Goal: Transaction & Acquisition: Purchase product/service

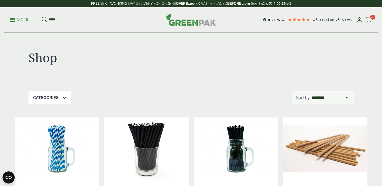
click at [371, 21] on icon at bounding box center [369, 19] width 6 height 5
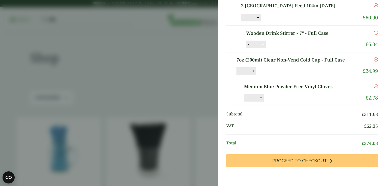
scroll to position [187, 0]
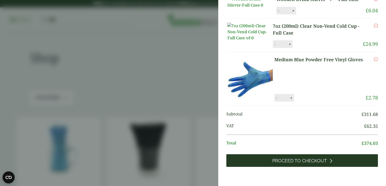
click at [310, 163] on span "Proceed to Checkout" at bounding box center [299, 161] width 55 height 6
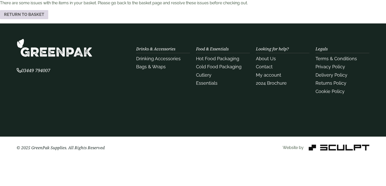
click at [36, 14] on link "Return to basket" at bounding box center [24, 14] width 48 height 9
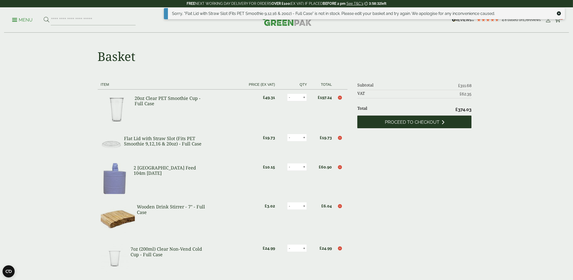
click at [382, 122] on span "Proceed to checkout" at bounding box center [412, 122] width 55 height 6
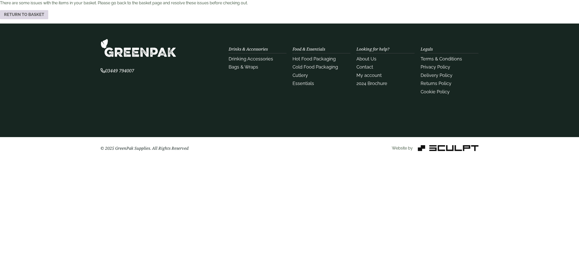
click at [14, 16] on link "Return to basket" at bounding box center [24, 14] width 48 height 9
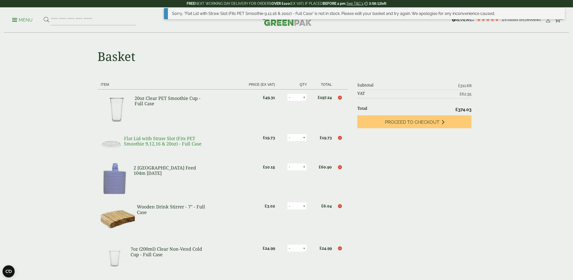
click at [181, 140] on link "Flat Lid with Straw Slot (Fits PET Smoothie 9,12,16 & 20oz) - Full Case" at bounding box center [163, 141] width 78 height 12
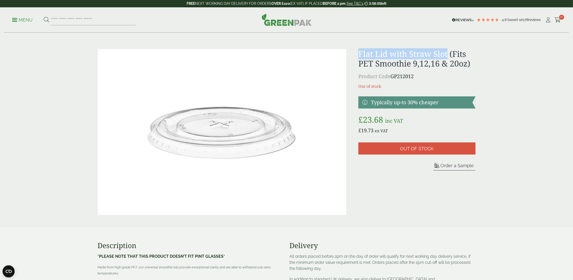
drag, startPoint x: 361, startPoint y: 53, endPoint x: 449, endPoint y: 55, distance: 88.4
click at [449, 55] on h1 "Flat Lid with Straw Slot (Fits PET Smoothie 9,12,16 & 20oz)" at bounding box center [416, 58] width 117 height 19
copy h1 "Flat Lid with Straw Slot"
click at [60, 16] on input "search" at bounding box center [93, 20] width 85 height 11
paste input "**********"
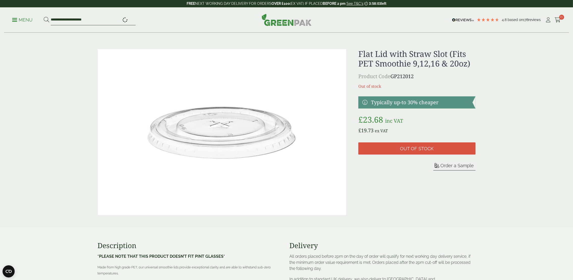
type input "**********"
click at [44, 17] on button at bounding box center [47, 20] width 6 height 7
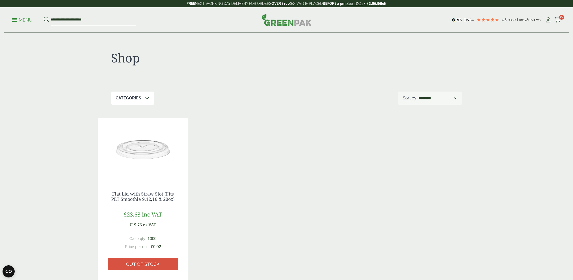
drag, startPoint x: 64, startPoint y: 19, endPoint x: 121, endPoint y: 23, distance: 57.0
click at [121, 23] on input "**********" at bounding box center [93, 20] width 85 height 11
type input "********"
click at [44, 17] on button at bounding box center [47, 20] width 6 height 7
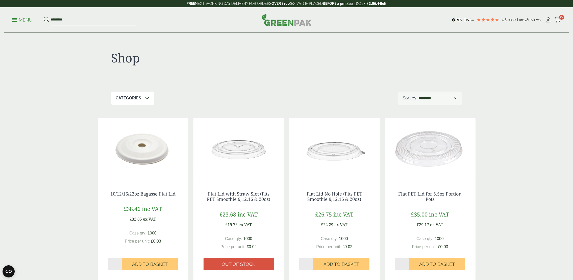
click at [244, 148] on img at bounding box center [239, 149] width 91 height 63
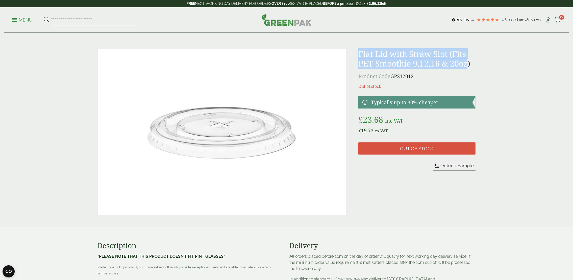
drag, startPoint x: 356, startPoint y: 53, endPoint x: 469, endPoint y: 68, distance: 113.4
click at [469, 68] on div "Flat Lid with Straw Slot (Fits PET Smoothie 9,12,16 & 20oz) Product Code GP2120…" at bounding box center [287, 132] width 384 height 166
copy h1 "Flat Lid with Straw Slot (Fits PET Smoothie 9,12,16 & 20oz"
click at [560, 17] on span "15" at bounding box center [561, 17] width 5 height 5
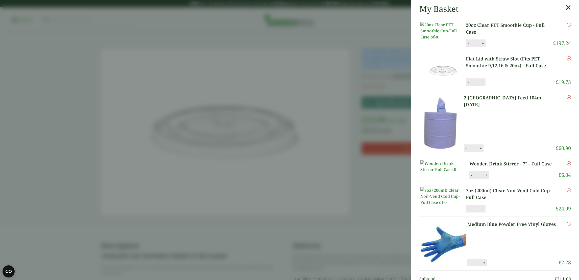
click at [471, 28] on link "20oz Clear PET Smoothie Cup - Full Case" at bounding box center [509, 29] width 87 height 14
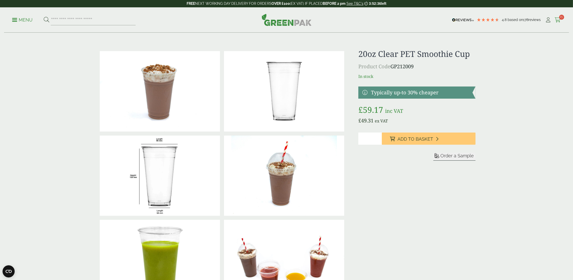
click at [559, 19] on icon at bounding box center [558, 19] width 6 height 5
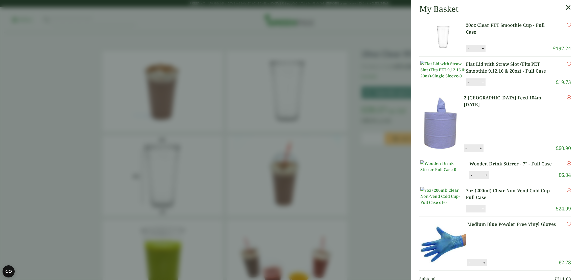
click at [478, 67] on link "Flat Lid with Straw Slot (Fits PET Smoothie 9,12,16 & 20oz) - Full Case" at bounding box center [511, 68] width 90 height 14
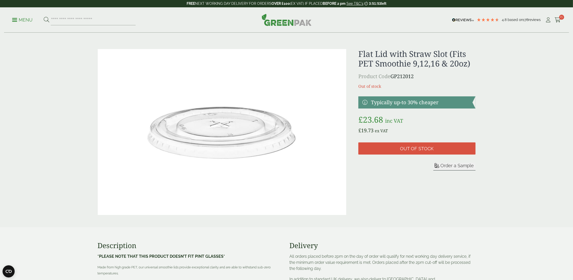
click at [216, 136] on img at bounding box center [222, 132] width 249 height 166
click at [559, 18] on icon at bounding box center [558, 19] width 6 height 5
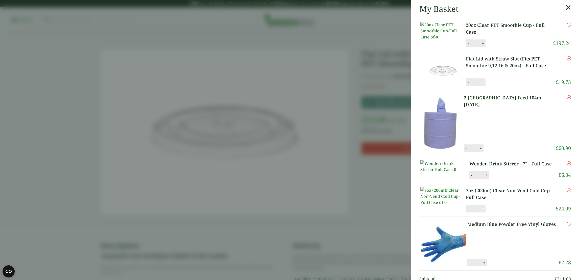
click at [468, 84] on button "-" at bounding box center [468, 82] width 4 height 4
click at [490, 86] on button "Update" at bounding box center [499, 82] width 25 height 8
type input "*"
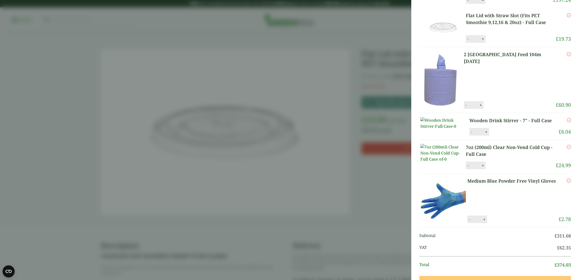
scroll to position [96, 0]
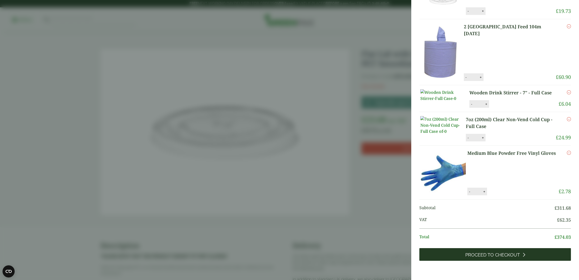
click at [489, 256] on span "Proceed to Checkout" at bounding box center [492, 255] width 55 height 6
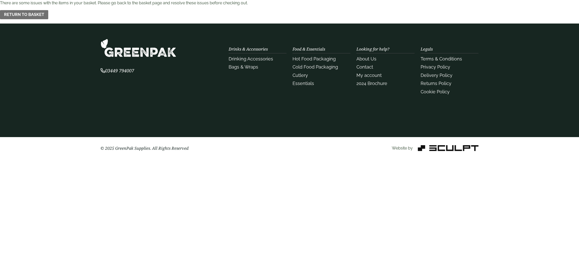
click at [25, 7] on div "There are some issues with the items in your basket. Please go back to the bask…" at bounding box center [289, 9] width 579 height 19
click at [32, 18] on link "Return to basket" at bounding box center [24, 14] width 48 height 9
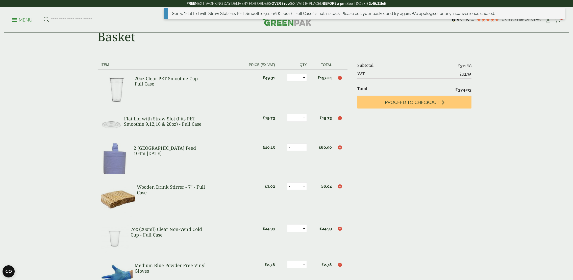
scroll to position [38, 0]
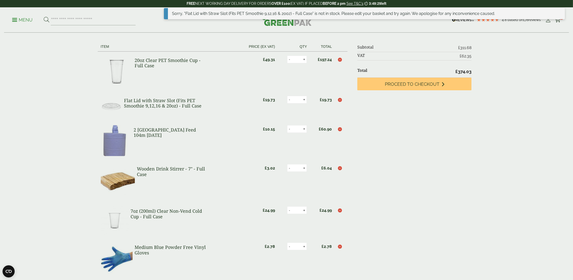
click at [341, 100] on icon "Remove this item" at bounding box center [340, 100] width 4 height 4
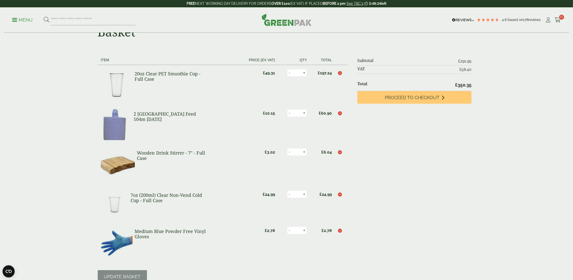
scroll to position [0, 0]
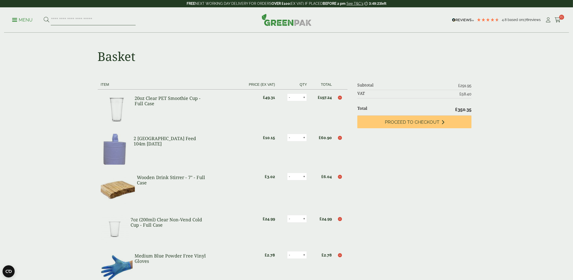
click at [78, 19] on input "search" at bounding box center [93, 20] width 85 height 11
type input "***"
click at [44, 17] on button at bounding box center [47, 20] width 6 height 7
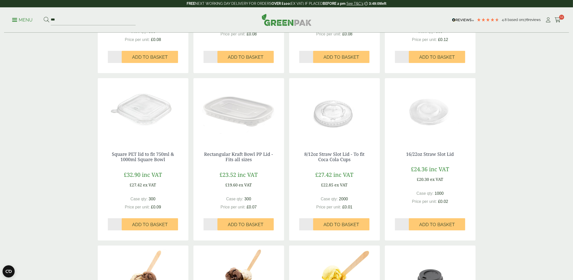
scroll to position [227, 0]
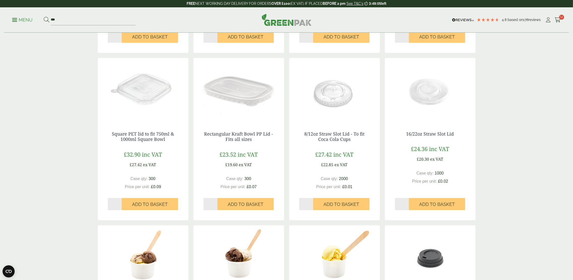
click at [436, 89] on img at bounding box center [430, 89] width 91 height 63
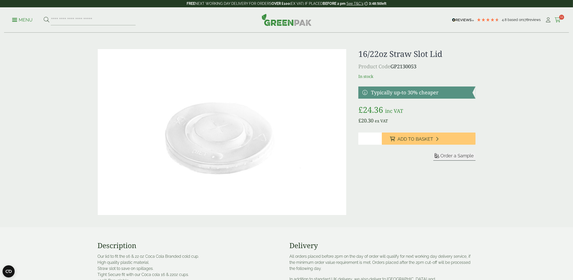
click at [558, 18] on icon at bounding box center [558, 19] width 6 height 5
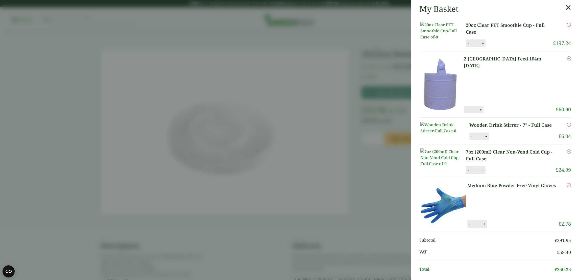
click at [485, 27] on link "20oz Clear PET Smoothie Cup - Full Case" at bounding box center [509, 29] width 87 height 14
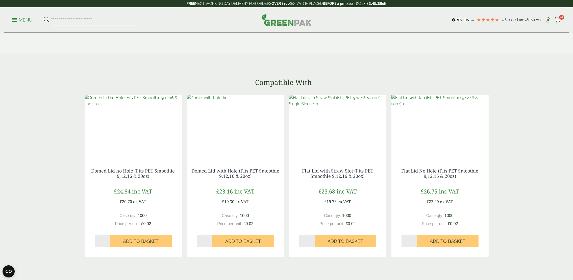
scroll to position [568, 0]
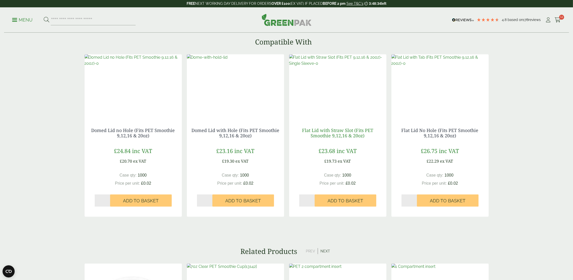
click at [338, 130] on link "Flat Lid with Straw Slot (Fits PET Smoothie 9,12,16 & 20oz)" at bounding box center [337, 133] width 71 height 12
click at [228, 60] on img at bounding box center [207, 57] width 41 height 6
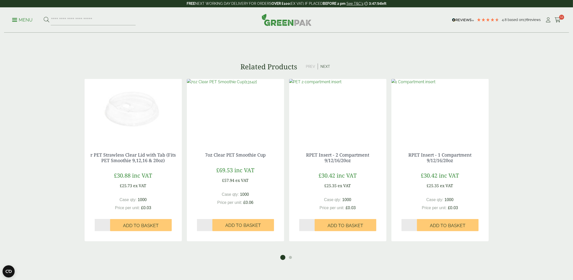
scroll to position [758, 0]
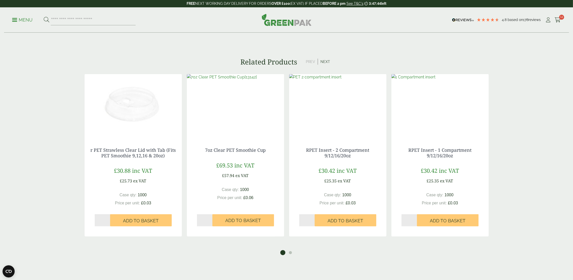
click at [135, 103] on img at bounding box center [133, 105] width 97 height 63
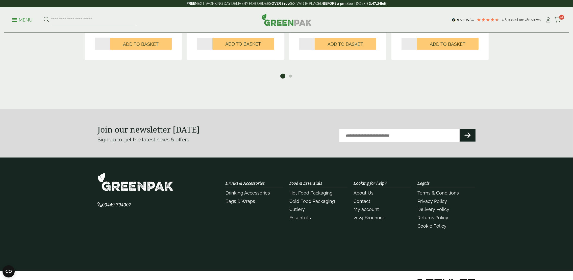
scroll to position [947, 0]
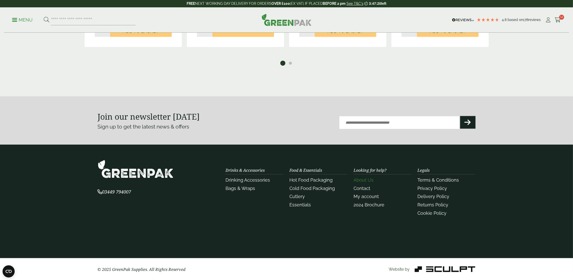
click at [370, 178] on link "About Us" at bounding box center [364, 179] width 20 height 5
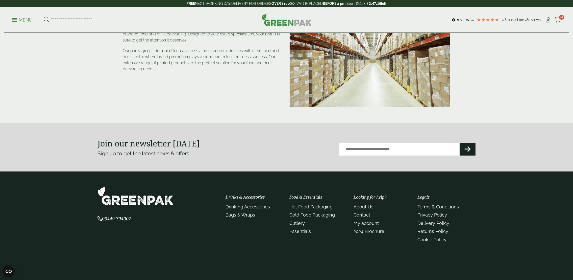
scroll to position [98, 0]
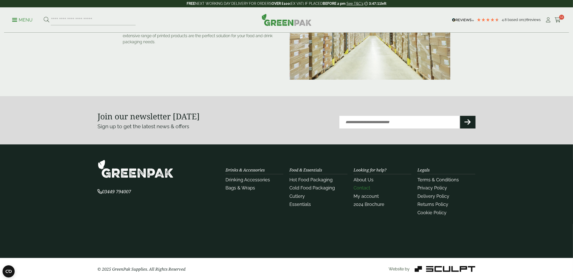
click at [367, 185] on link "Contact" at bounding box center [362, 187] width 17 height 5
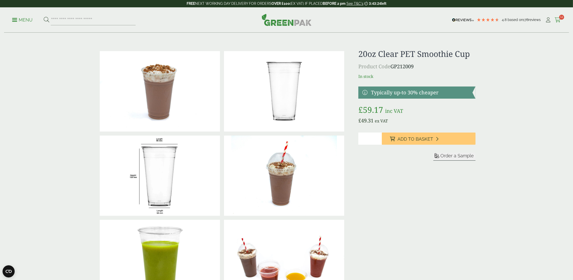
click at [560, 18] on span "14" at bounding box center [561, 17] width 5 height 5
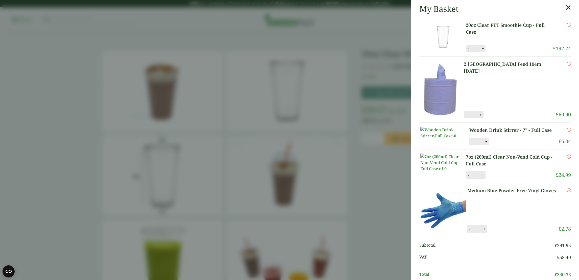
click at [471, 27] on link "20oz Clear PET Smoothie Cup - Full Case" at bounding box center [509, 29] width 87 height 14
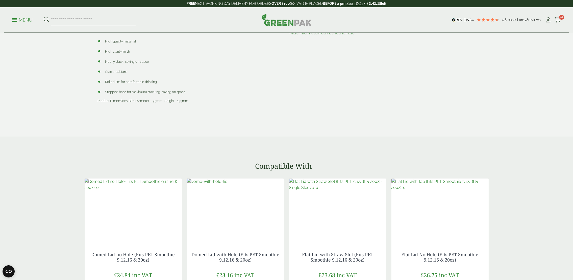
scroll to position [531, 0]
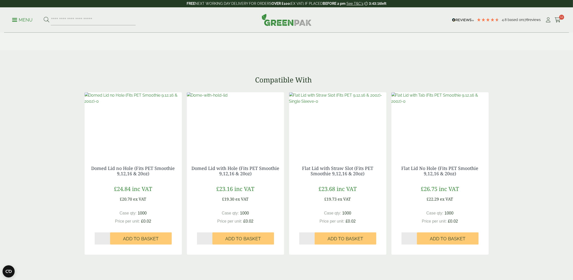
click at [343, 104] on img at bounding box center [337, 98] width 97 height 12
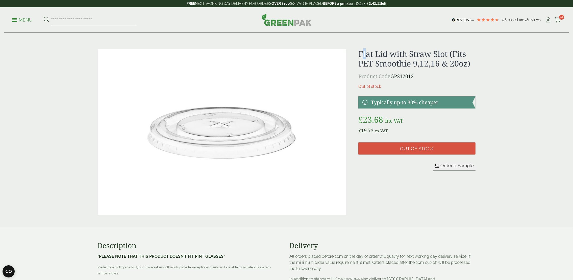
drag, startPoint x: 362, startPoint y: 50, endPoint x: 368, endPoint y: 54, distance: 7.5
click at [368, 54] on h1 "Flat Lid with Straw Slot (Fits PET Smoothie 9,12,16 & 20oz)" at bounding box center [416, 58] width 117 height 19
drag, startPoint x: 368, startPoint y: 54, endPoint x: 363, endPoint y: 59, distance: 6.6
click at [361, 63] on h1 "Flat Lid with Straw Slot (Fits PET Smoothie 9,12,16 & 20oz)" at bounding box center [416, 58] width 117 height 19
drag, startPoint x: 357, startPoint y: 52, endPoint x: 450, endPoint y: 53, distance: 92.2
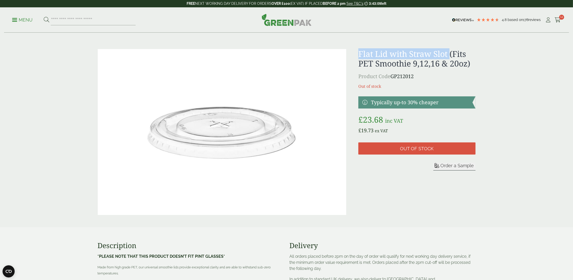
click at [450, 53] on div "Flat Lid with Straw Slot (Fits PET Smoothie 9,12,16 & 20oz) Product Code GP2120…" at bounding box center [287, 132] width 384 height 166
drag, startPoint x: 450, startPoint y: 53, endPoint x: 421, endPoint y: 53, distance: 29.1
copy h1 "Flat Lid with Straw Slot"
click at [561, 18] on span "14" at bounding box center [561, 17] width 5 height 5
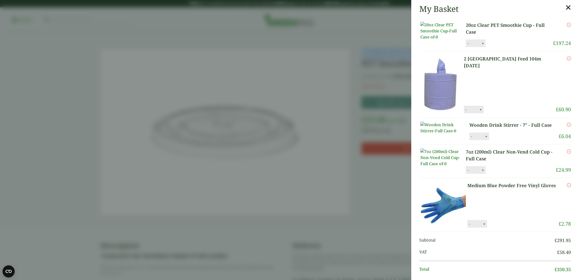
click at [479, 27] on link "20oz Clear PET Smoothie Cup - Full Case" at bounding box center [509, 29] width 87 height 14
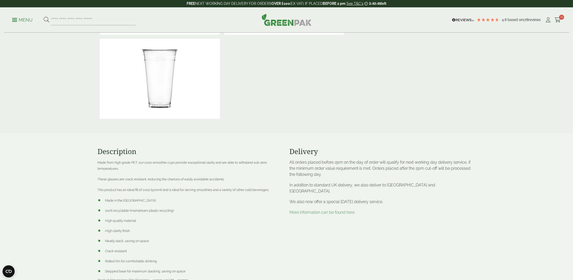
scroll to position [492, 0]
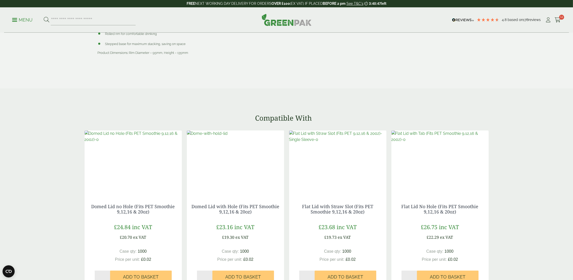
click at [333, 142] on img at bounding box center [337, 136] width 97 height 12
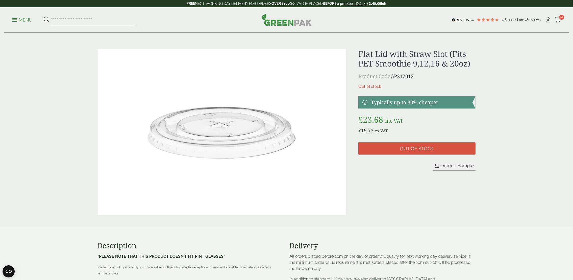
click at [556, 21] on icon at bounding box center [558, 19] width 6 height 5
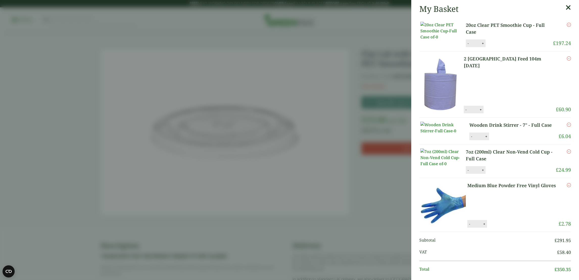
click at [567, 26] on icon "Remove this item" at bounding box center [569, 25] width 4 height 4
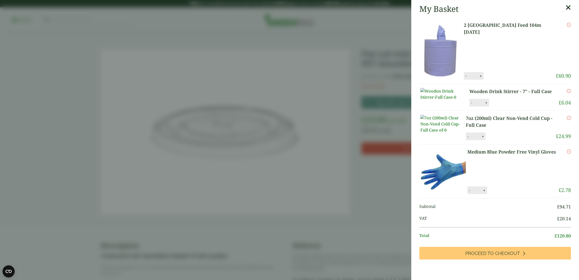
click at [494, 128] on link "7oz (200ml) Clear Non-Vend Cold Cup - Full Case" at bounding box center [511, 122] width 90 height 14
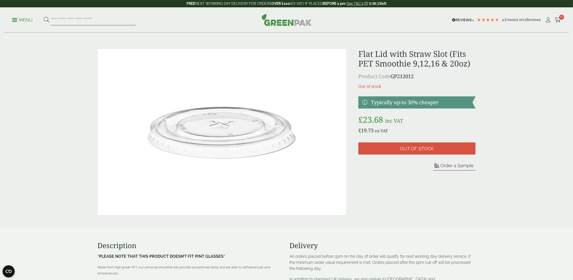
click at [100, 17] on input "search" at bounding box center [93, 20] width 85 height 11
type input "***"
click at [44, 17] on button at bounding box center [47, 20] width 6 height 7
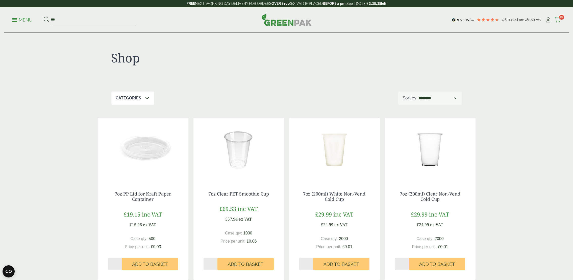
click at [560, 18] on span "10" at bounding box center [561, 17] width 5 height 5
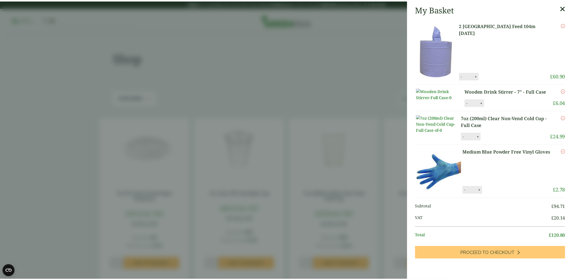
scroll to position [17, 0]
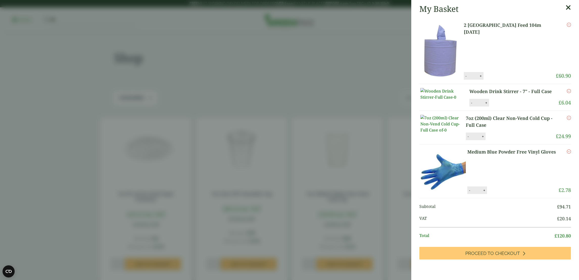
click at [313, 76] on aside "My Basket 2 Ply Blue Centre Feed 104m BC104 2 Ply Blue Centre Feed 104m BC104 q…" at bounding box center [289, 140] width 579 height 280
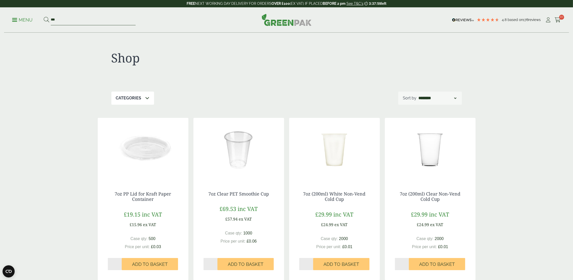
click at [53, 20] on input "***" at bounding box center [93, 20] width 85 height 11
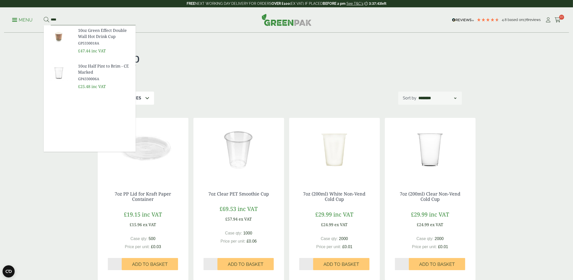
type input "****"
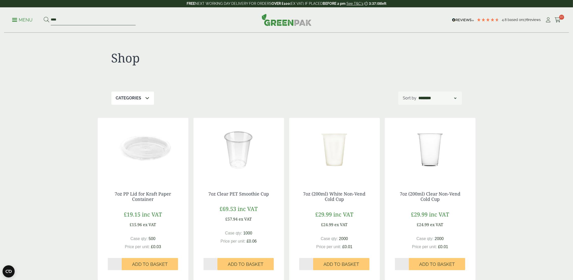
click at [61, 16] on input "****" at bounding box center [93, 20] width 85 height 11
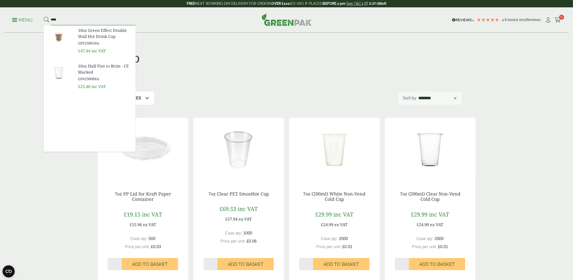
click at [44, 17] on button at bounding box center [47, 20] width 6 height 7
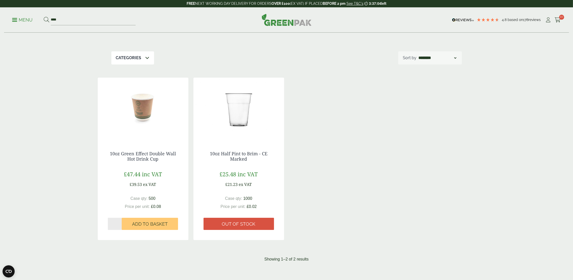
scroll to position [38, 0]
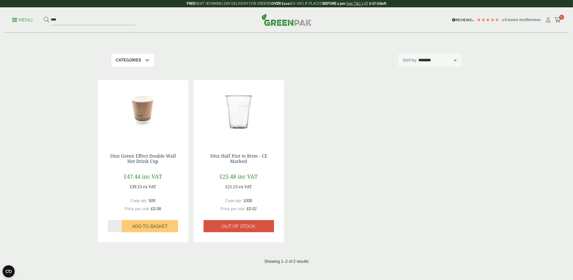
click at [247, 124] on img at bounding box center [239, 111] width 91 height 63
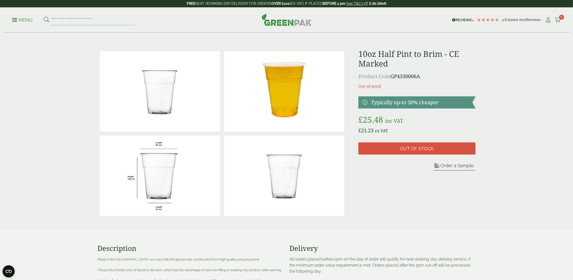
click at [557, 20] on icon at bounding box center [558, 19] width 6 height 5
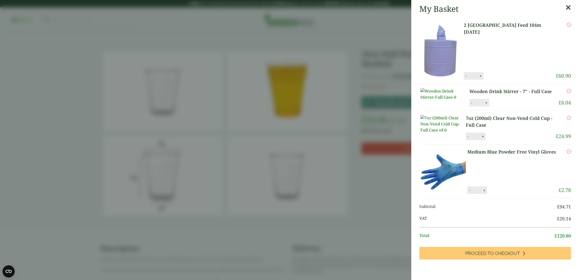
scroll to position [17, 0]
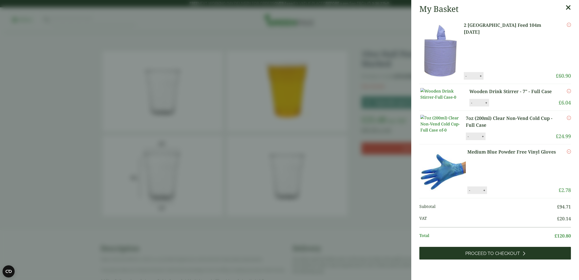
click at [485, 256] on span "Proceed to Checkout" at bounding box center [492, 253] width 55 height 6
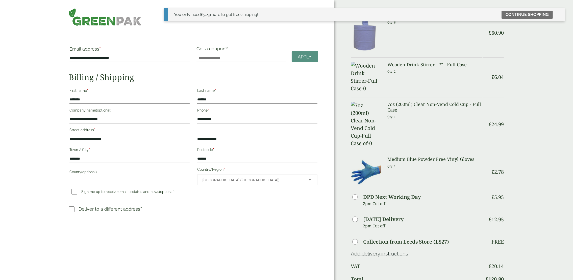
click at [501, 121] on bdi "£ 24.99" at bounding box center [496, 124] width 15 height 7
click at [257, 44] on div "**********" at bounding box center [167, 216] width 334 height 433
click at [411, 102] on h3 "7oz (200ml) Clear Non-Vend Cold Cup - Full Case" at bounding box center [435, 107] width 94 height 11
click at [39, 25] on div "**********" at bounding box center [167, 216] width 334 height 433
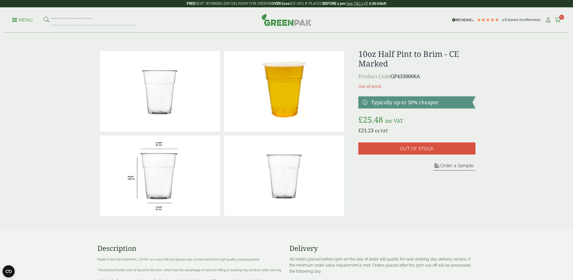
click at [558, 18] on icon at bounding box center [558, 19] width 6 height 5
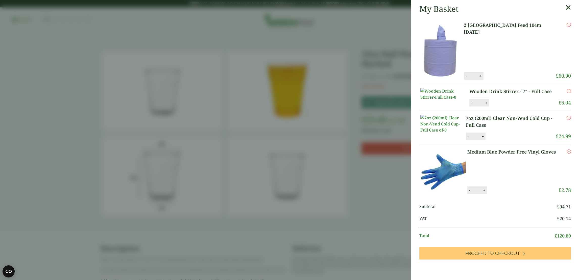
click at [567, 120] on icon "Remove this item" at bounding box center [569, 118] width 4 height 4
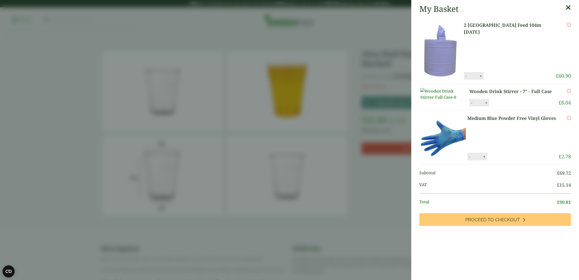
click at [567, 92] on icon "Remove this item" at bounding box center [569, 91] width 4 height 4
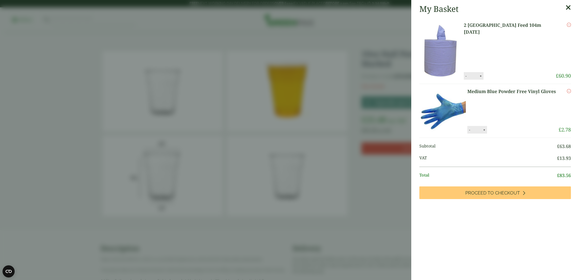
click at [516, 27] on link "2 [GEOGRAPHIC_DATA] Feed 104m [DATE]" at bounding box center [510, 29] width 92 height 14
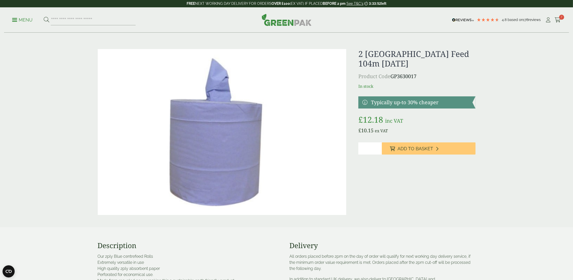
click at [560, 18] on span "7" at bounding box center [561, 17] width 5 height 5
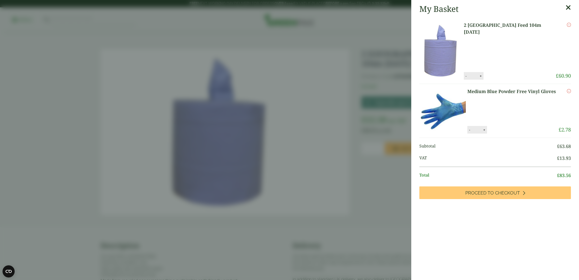
click at [81, 145] on aside "My Basket [STREET_ADDRESS][DATE] 2 [GEOGRAPHIC_DATA] Feed 104m [DATE] quantity …" at bounding box center [289, 140] width 579 height 280
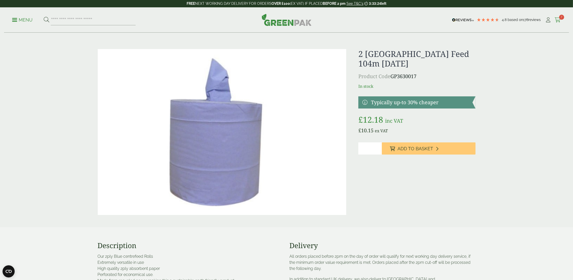
click at [558, 21] on icon at bounding box center [558, 19] width 6 height 5
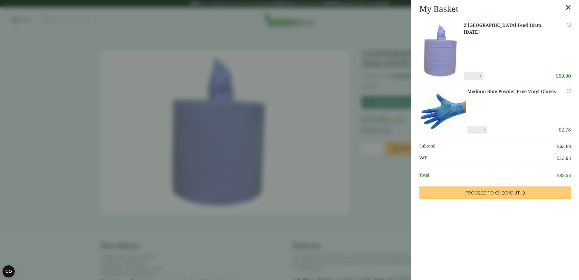
click at [567, 25] on icon "Remove this item" at bounding box center [569, 25] width 4 height 4
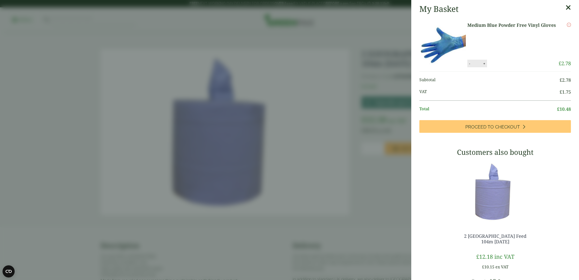
click at [567, 25] on icon "Remove this item" at bounding box center [569, 25] width 4 height 4
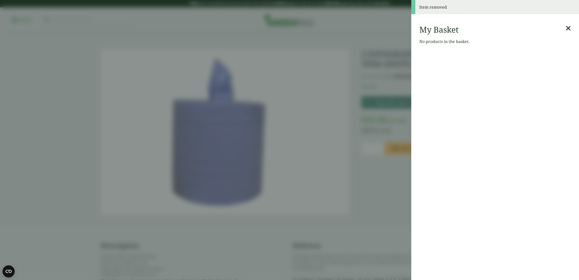
click at [566, 31] on icon at bounding box center [568, 28] width 5 height 7
